Goal: Check status: Check status

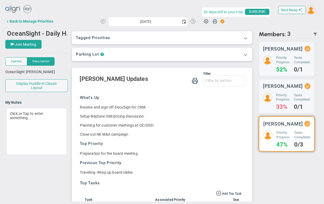
scroll to position [1, 0]
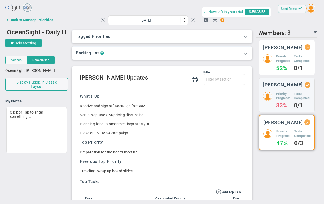
click at [283, 56] on h5 "Priority Progress:" at bounding box center [283, 58] width 14 height 9
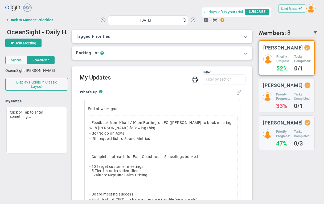
click at [238, 94] on span at bounding box center [238, 92] width 5 height 5
click at [48, 32] on span "OceanSight - Daily Huddle" at bounding box center [45, 32] width 76 height 8
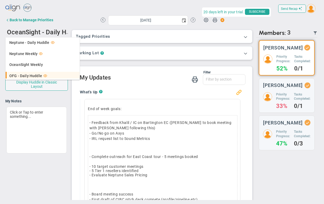
click at [32, 75] on span "OFG - Daily Huddle" at bounding box center [25, 76] width 33 height 4
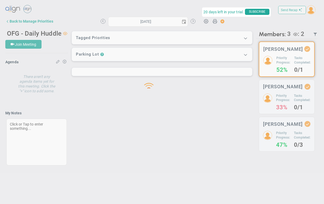
type input "[DATE]"
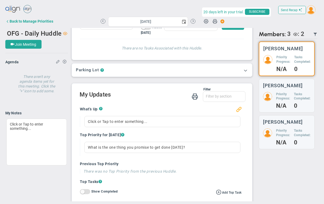
scroll to position [62, 0]
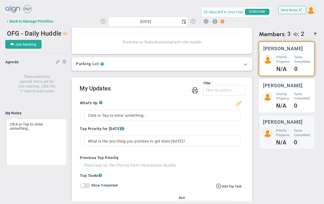
click at [285, 96] on h5 "Priority Progress:" at bounding box center [283, 96] width 14 height 9
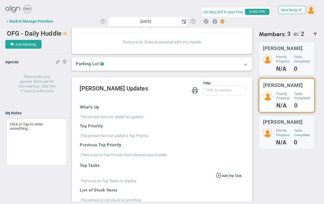
scroll to position [1, 0]
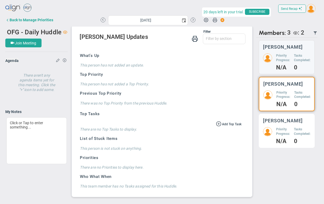
click at [281, 128] on h5 "Priority Progress:" at bounding box center [283, 131] width 14 height 9
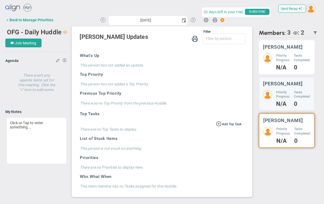
click at [289, 65] on div "Priority Progress: N/A" at bounding box center [283, 62] width 14 height 17
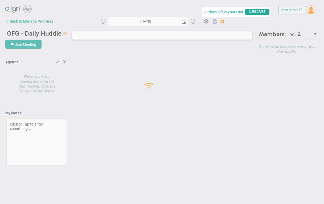
type input "[DATE]"
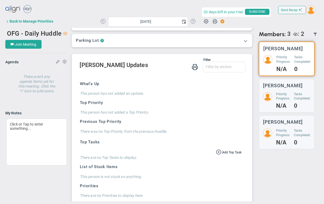
scroll to position [90, 0]
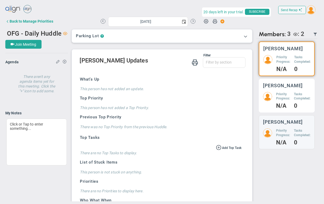
click at [295, 101] on div "Tasks Completed: 0" at bounding box center [302, 100] width 17 height 17
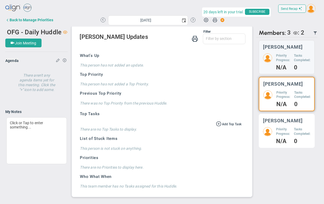
click at [290, 130] on h5 "Priority Progress:" at bounding box center [283, 131] width 14 height 9
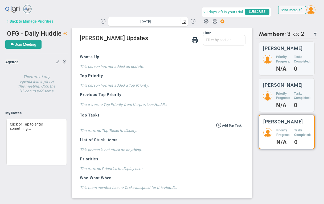
click at [43, 21] on div "Back to Manage Priorities" at bounding box center [32, 21] width 44 height 4
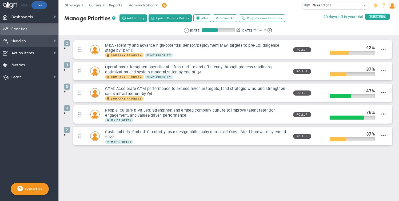
click at [27, 37] on span "Huddles Huddles" at bounding box center [29, 41] width 58 height 12
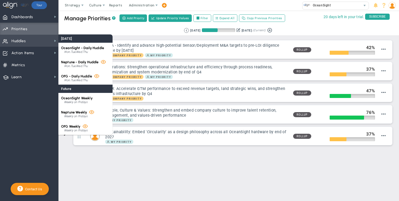
click at [27, 39] on span "Huddles Huddles" at bounding box center [29, 41] width 58 height 12
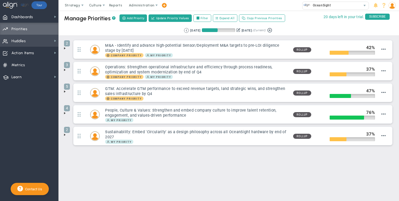
click at [27, 39] on span "Huddles Huddles" at bounding box center [29, 41] width 58 height 12
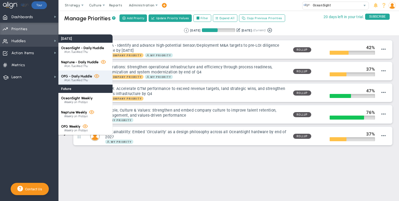
click at [79, 76] on span "OFG - Daily Huddle" at bounding box center [76, 76] width 31 height 4
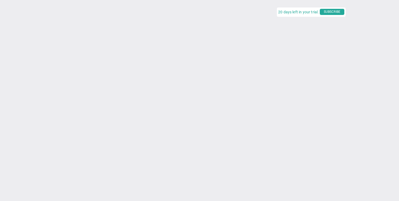
type input "[DATE]"
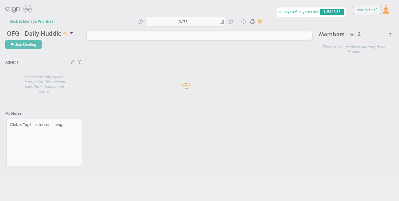
type input "[DATE]"
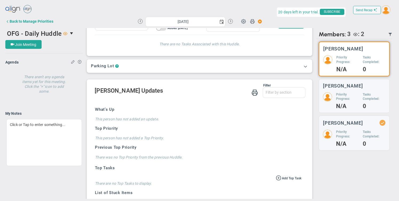
scroll to position [51, 0]
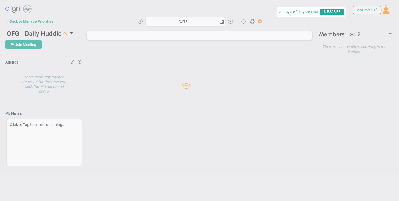
type input "[DATE]"
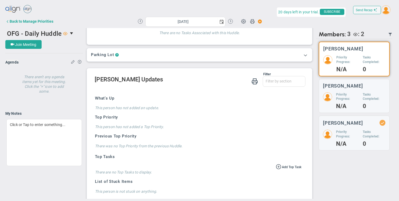
scroll to position [106, 0]
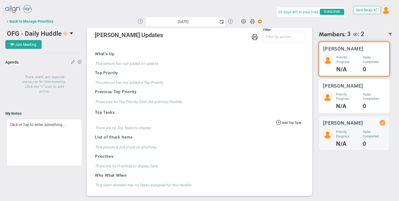
click at [354, 101] on div "Priority Progress: N/A" at bounding box center [347, 100] width 23 height 17
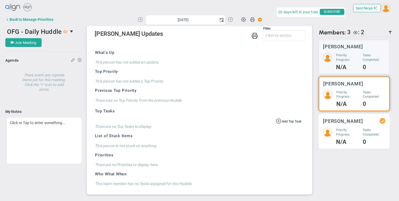
click at [354, 124] on div "Laurie Bristow Priority Progress: N/A Tasks Completed: 0" at bounding box center [354, 131] width 71 height 35
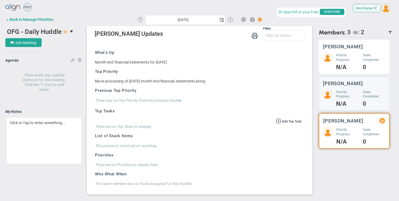
click at [347, 58] on h5 "Priority Progress:" at bounding box center [347, 57] width 23 height 9
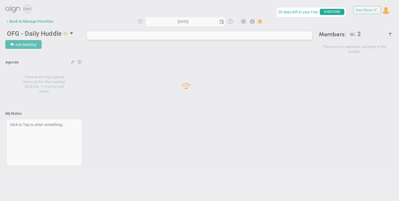
type input "[DATE]"
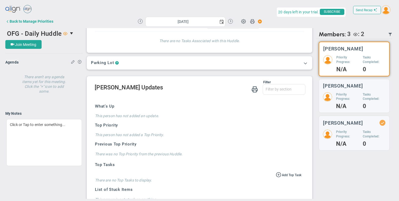
scroll to position [101, 0]
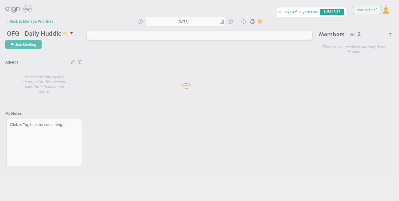
type input "[DATE]"
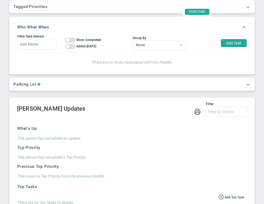
scroll to position [172, 0]
